Goal: Task Accomplishment & Management: Manage account settings

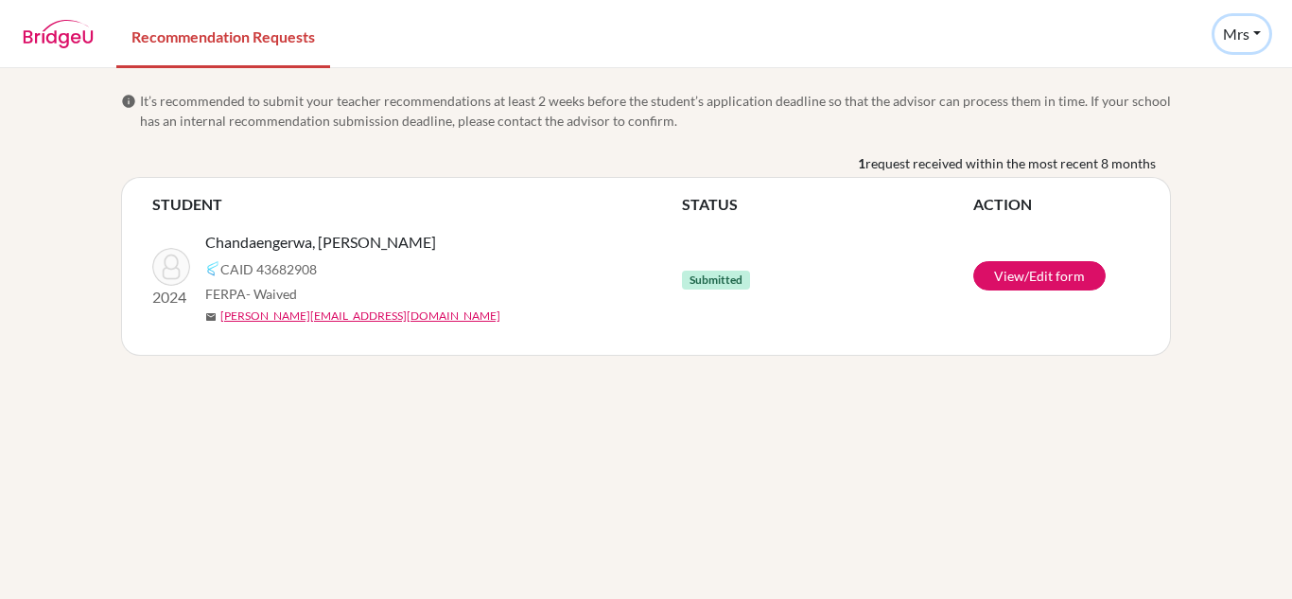
click at [1246, 36] on button "Mrs" at bounding box center [1241, 34] width 55 height 36
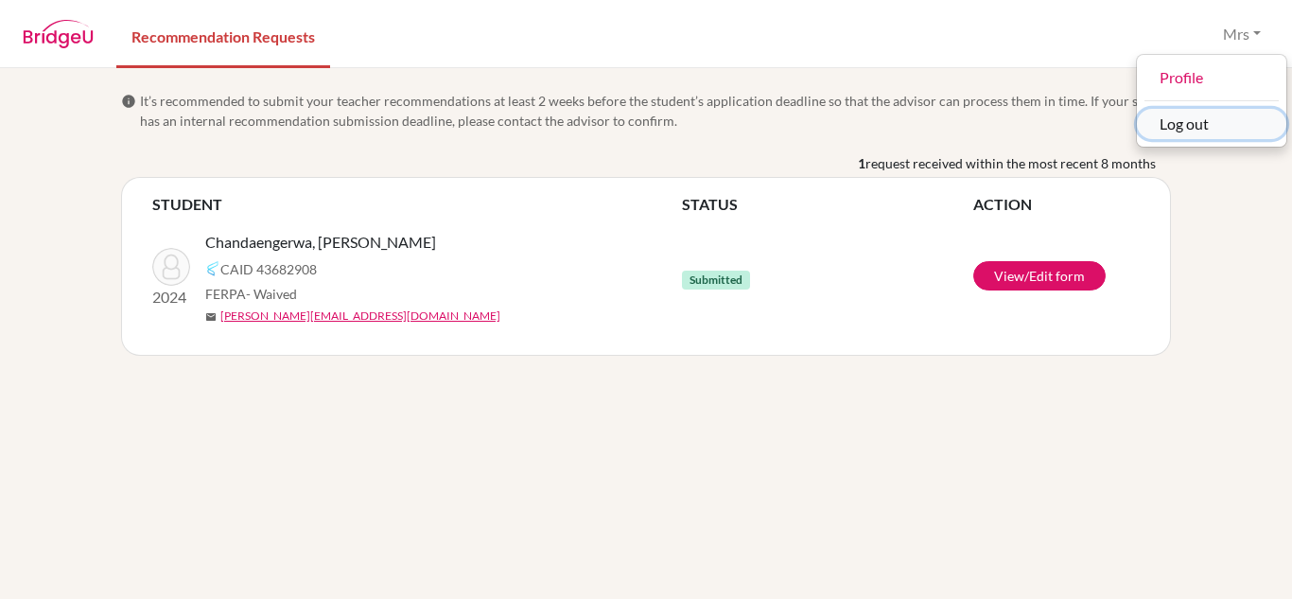
click at [1218, 130] on button "Log out" at bounding box center [1211, 124] width 149 height 30
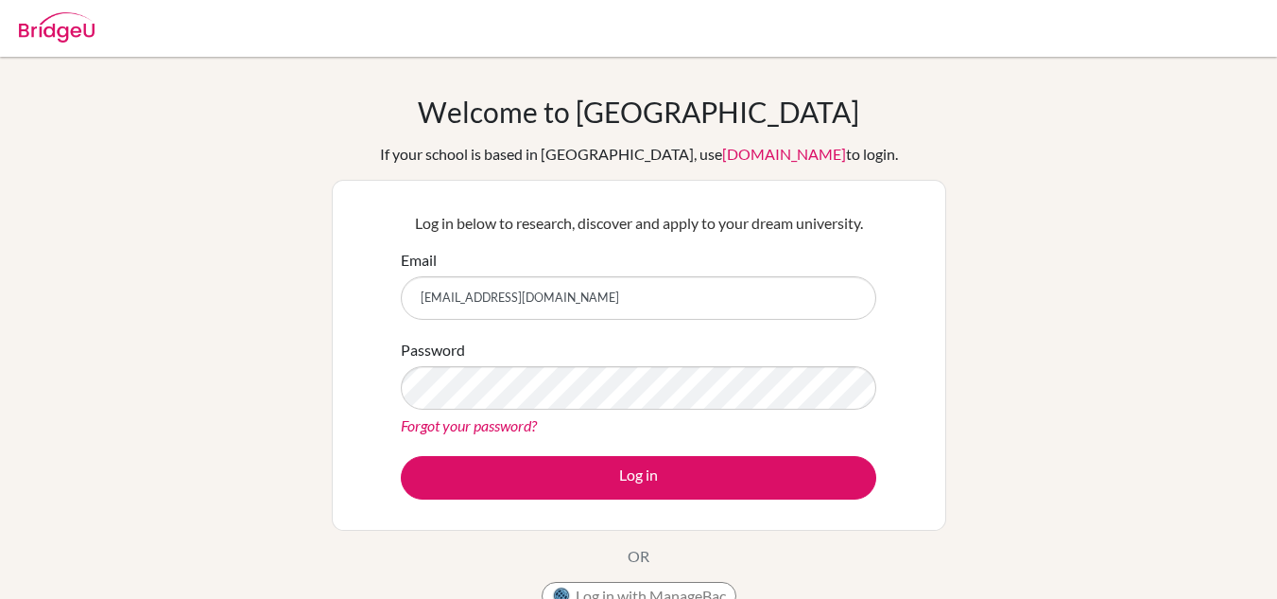
click at [712, 299] on input "[EMAIL_ADDRESS][DOMAIN_NAME]" at bounding box center [639, 297] width 476 height 43
type input "m"
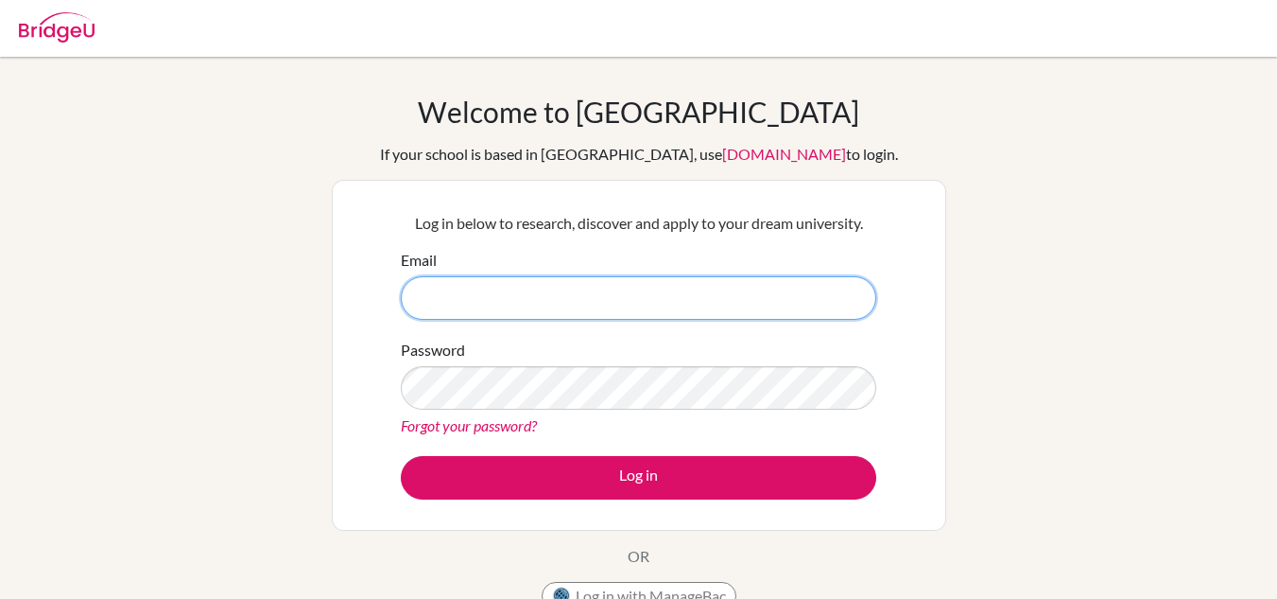
click at [702, 297] on input "Email" at bounding box center [639, 297] width 476 height 43
type input "[PERSON_NAME][EMAIL_ADDRESS][DOMAIN_NAME]"
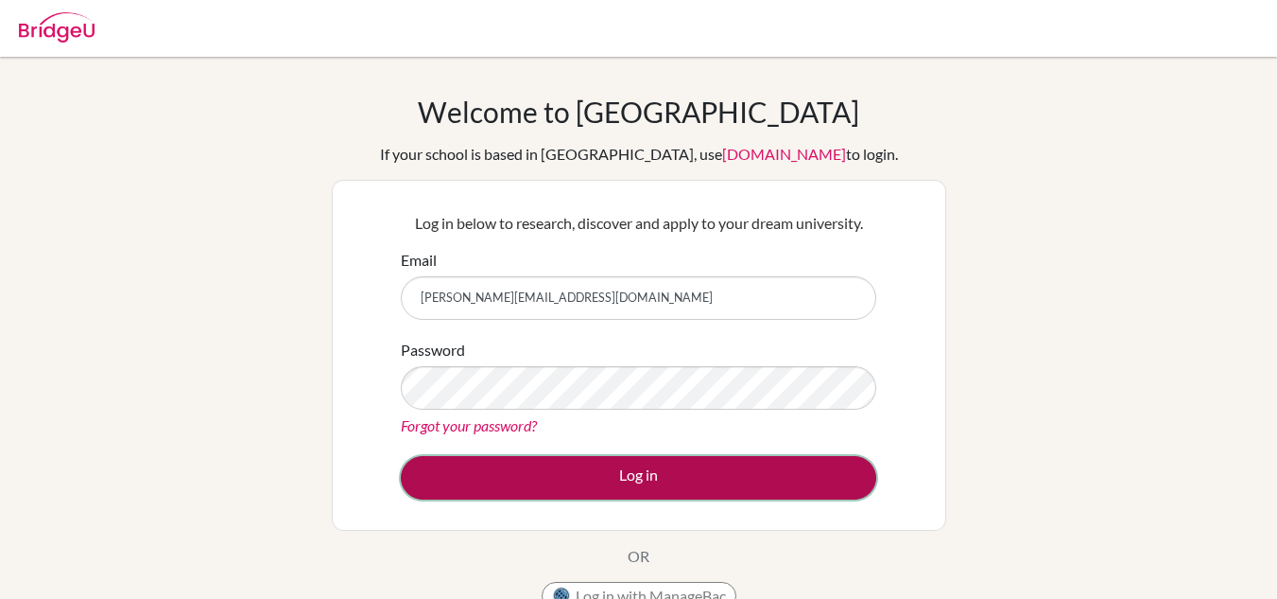
click at [695, 483] on button "Log in" at bounding box center [639, 477] width 476 height 43
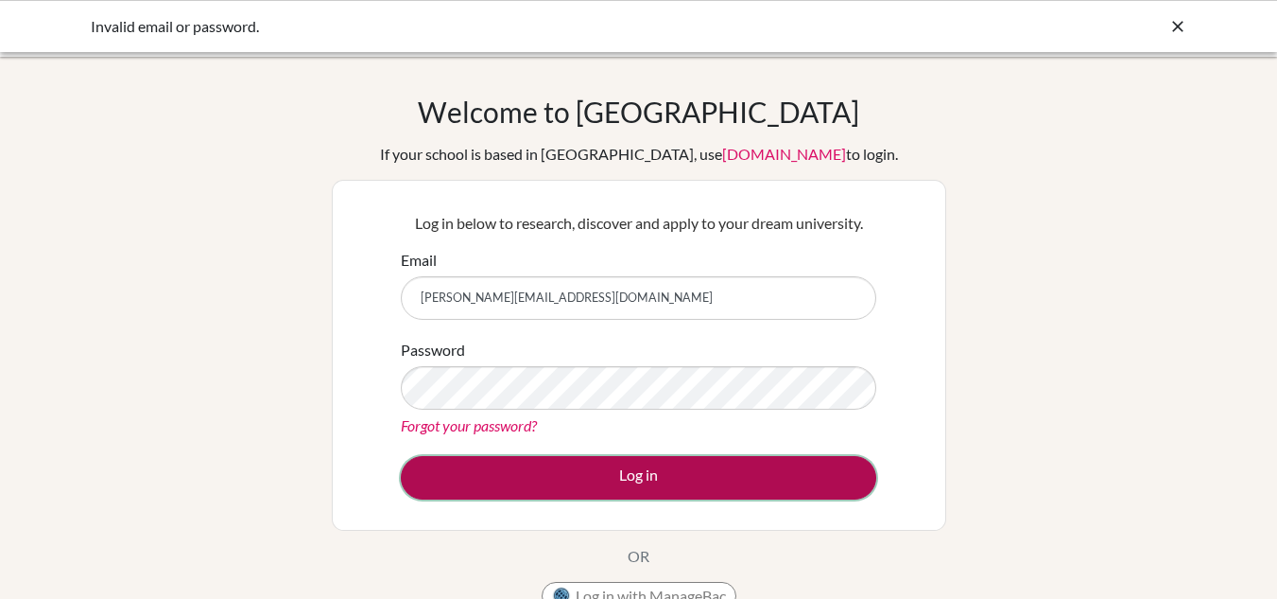
click at [776, 495] on button "Log in" at bounding box center [639, 477] width 476 height 43
